Goal: Navigation & Orientation: Find specific page/section

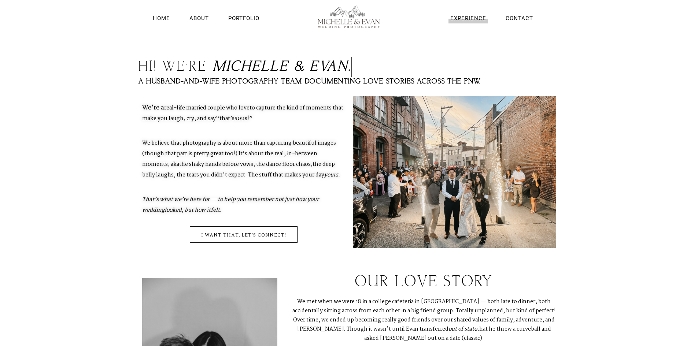
click at [466, 16] on link "Experience" at bounding box center [469, 19] width 40 height 10
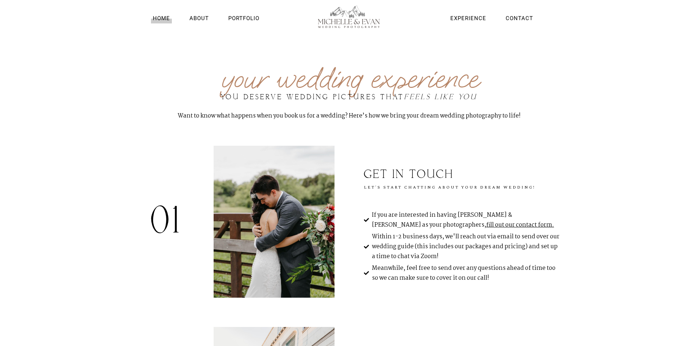
click at [161, 18] on link "Home" at bounding box center [161, 19] width 21 height 10
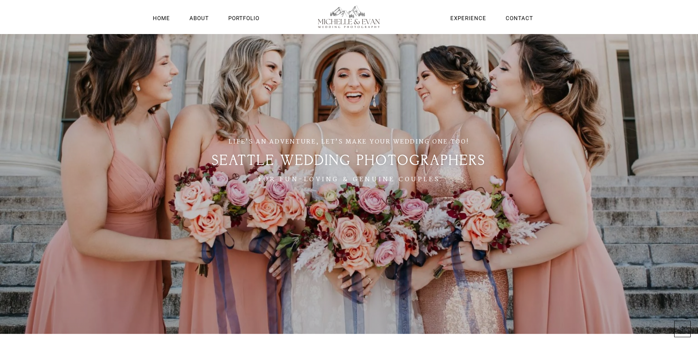
scroll to position [37, 0]
